Goal: Information Seeking & Learning: Learn about a topic

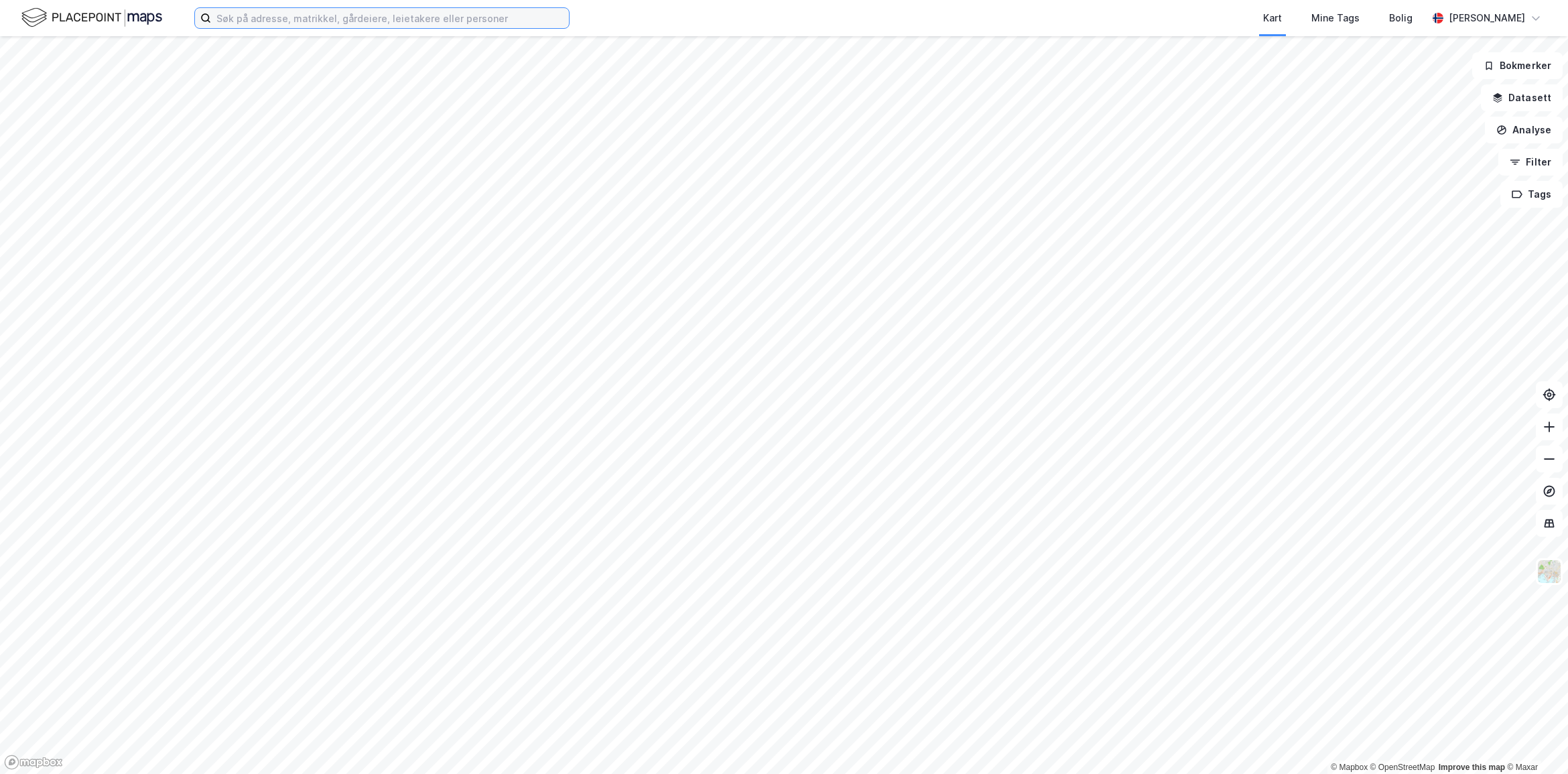
click at [275, 12] on input at bounding box center [389, 18] width 358 height 20
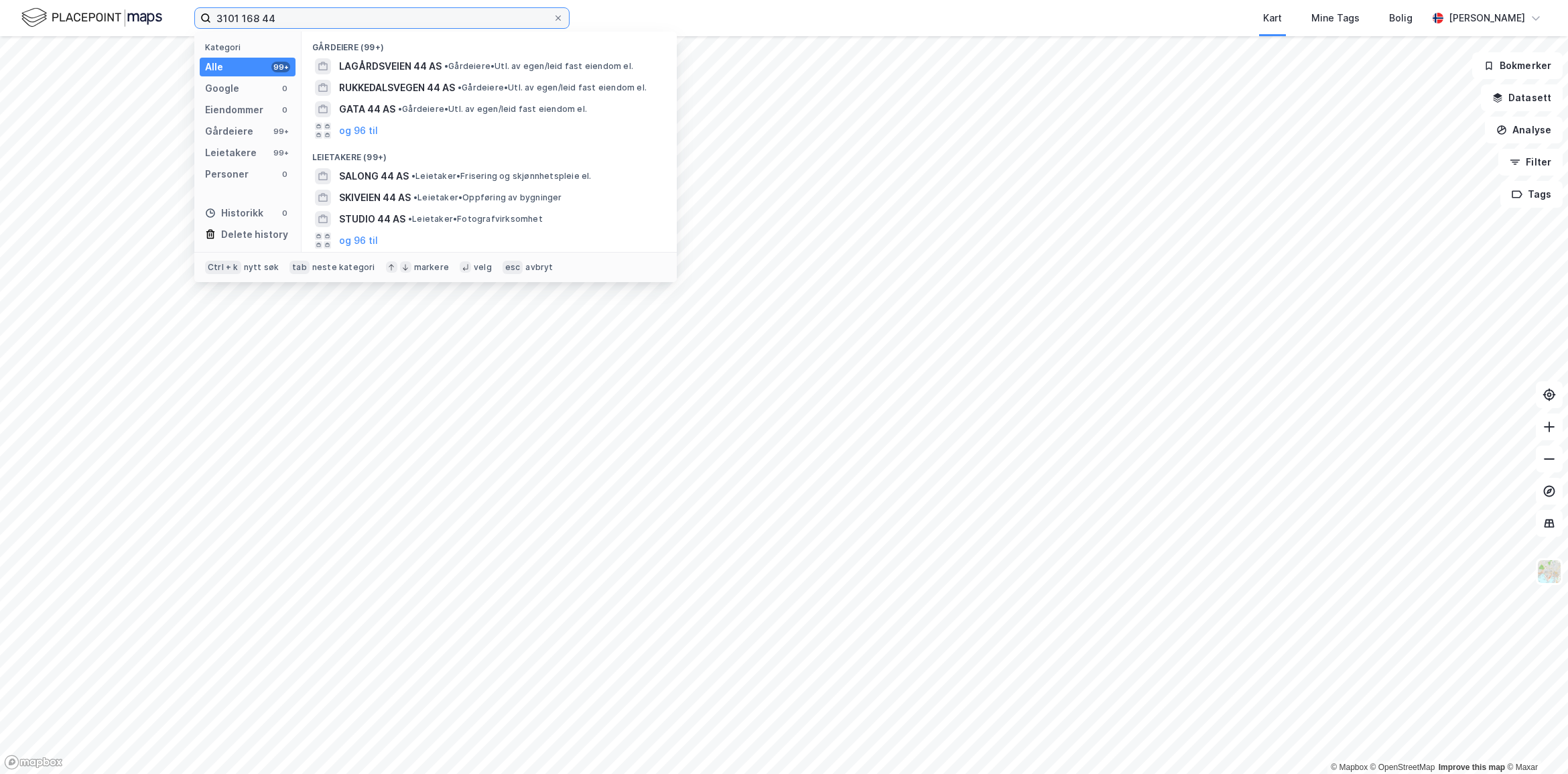
click at [273, 15] on input "3101 168 44" at bounding box center [381, 18] width 342 height 20
click at [229, 18] on input "3101 168 154" at bounding box center [381, 18] width 342 height 20
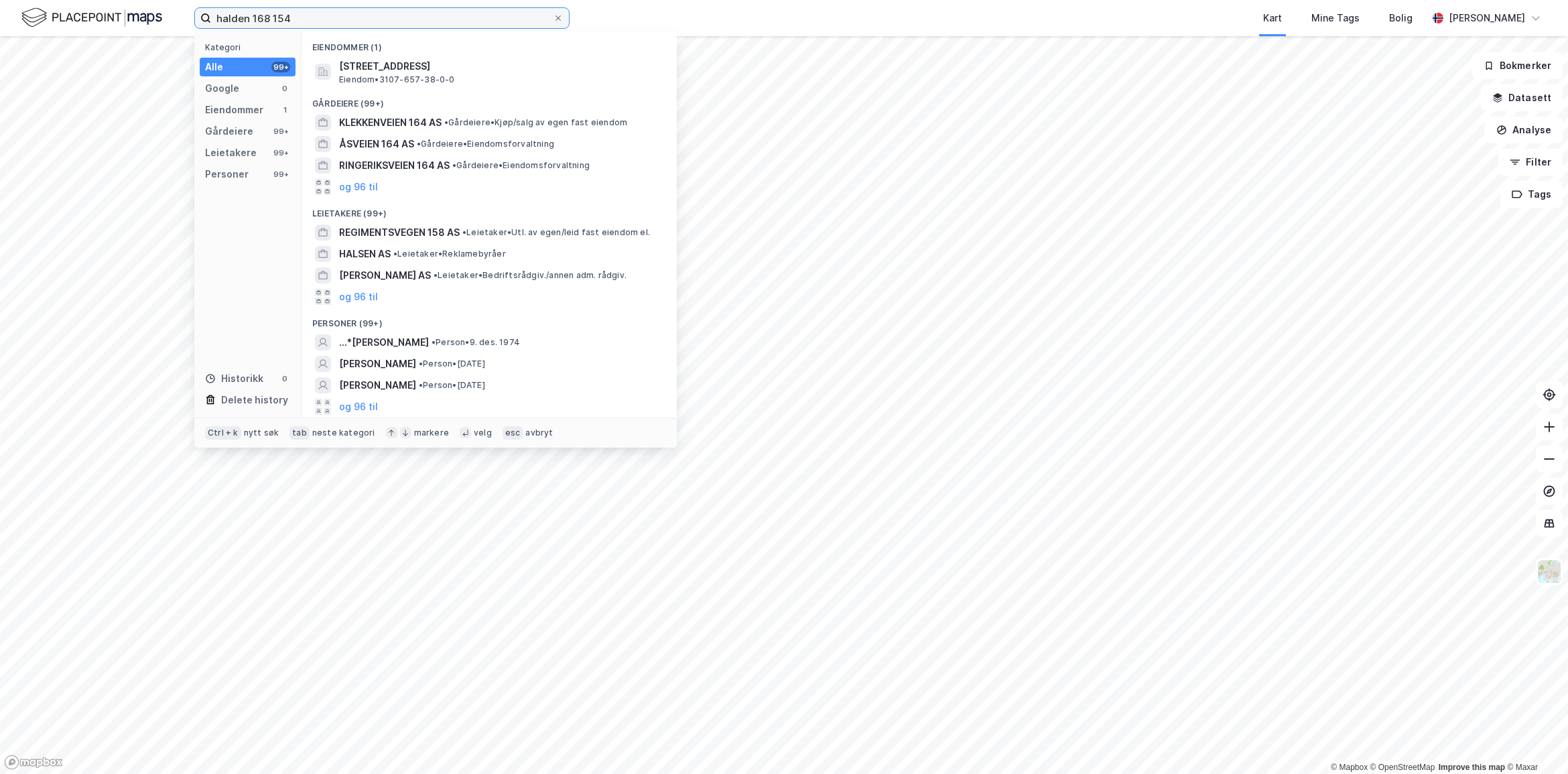
drag, startPoint x: 310, startPoint y: 12, endPoint x: 168, endPoint y: 18, distance: 142.1
click at [168, 18] on div "halden 168 154 Kategori Alle 99+ Google 0 Eiendommer 1 Gårdeiere 99+ Leietakere…" at bounding box center [784, 18] width 1568 height 36
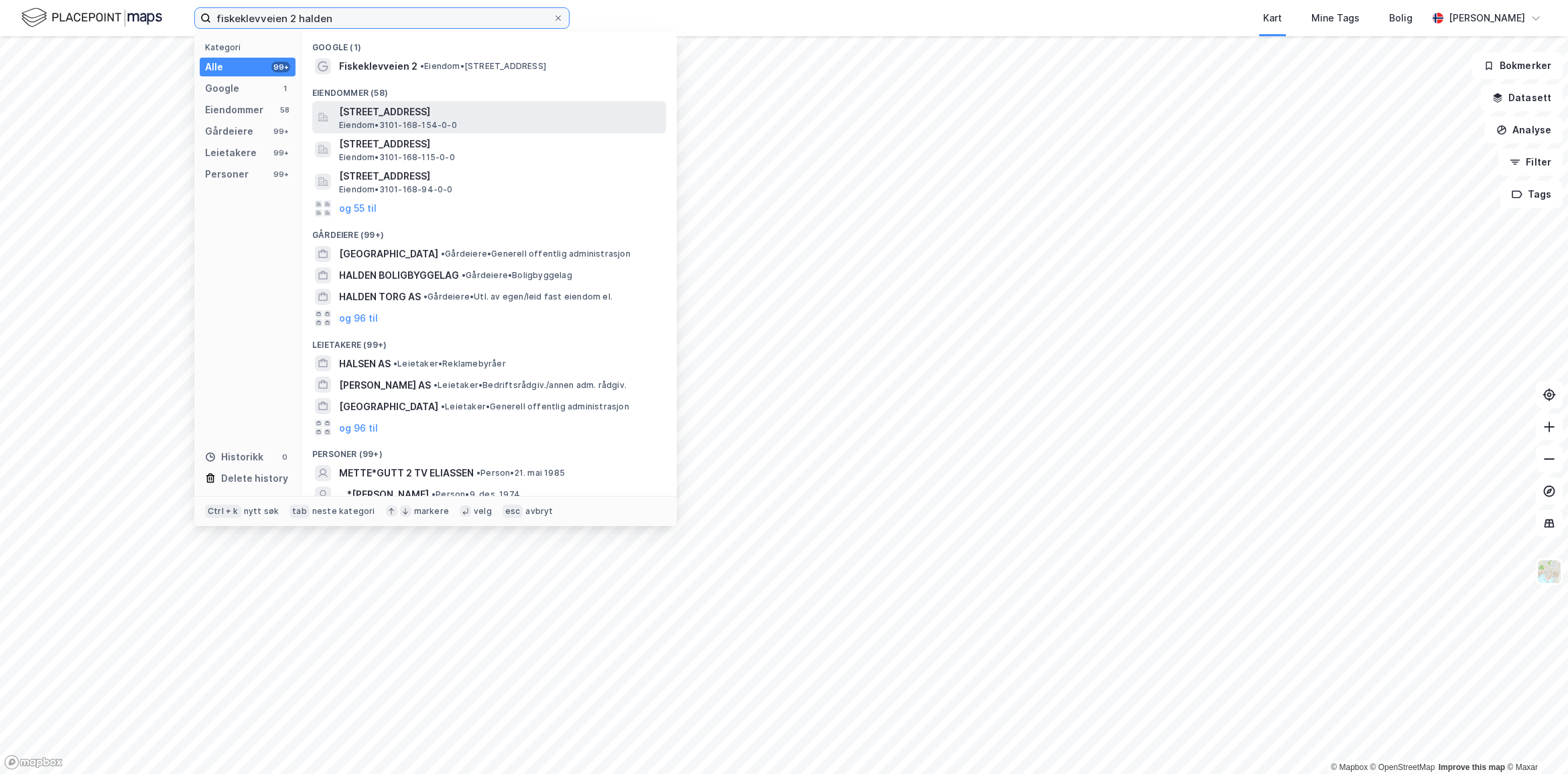
type input "fiskeklevveien 2 halden"
click at [471, 111] on span "[STREET_ADDRESS]" at bounding box center [500, 112] width 322 height 16
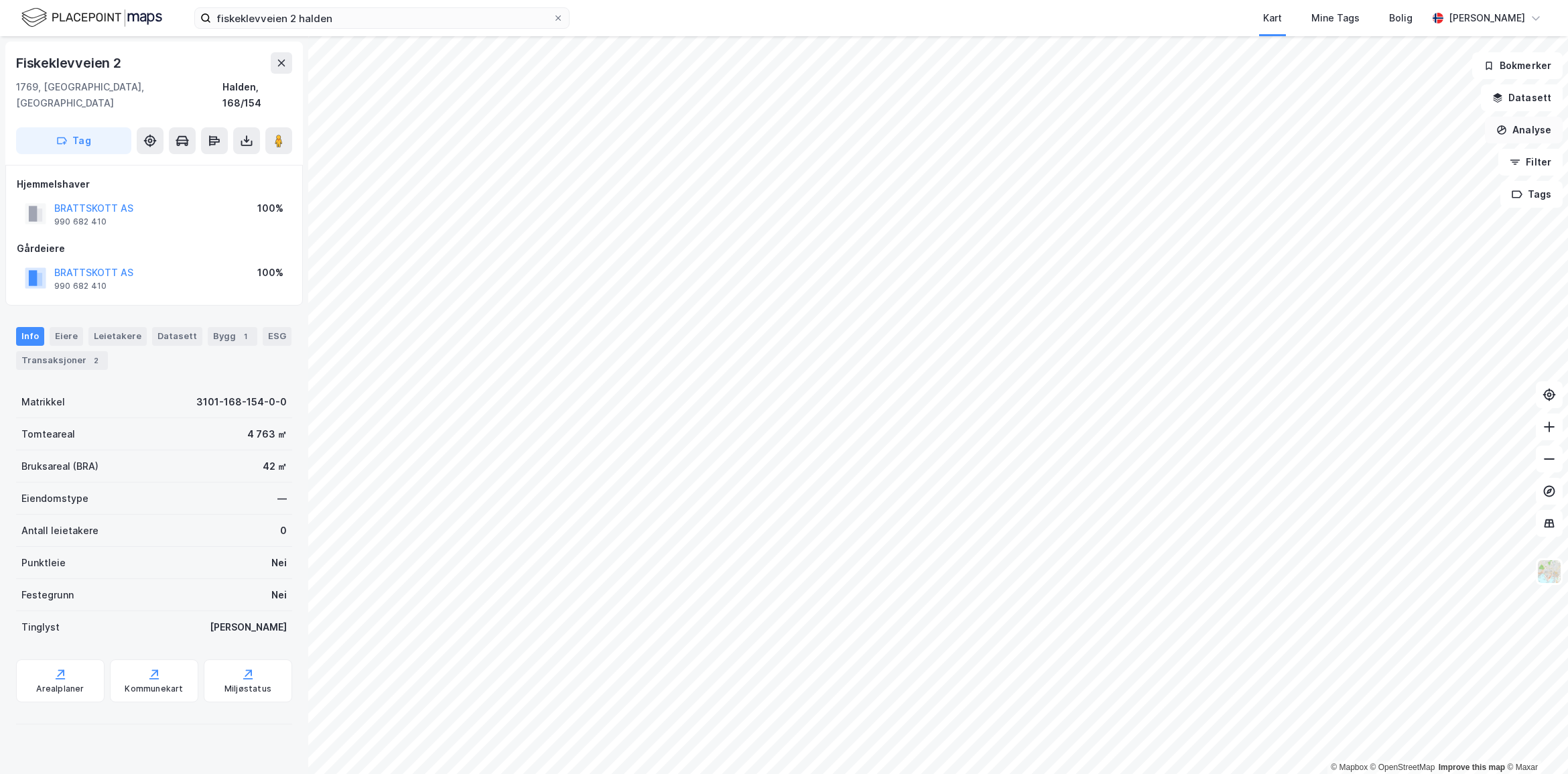
click at [1526, 126] on button "Analyse" at bounding box center [1524, 130] width 78 height 27
click at [1529, 97] on button "Datasett" at bounding box center [1522, 98] width 82 height 27
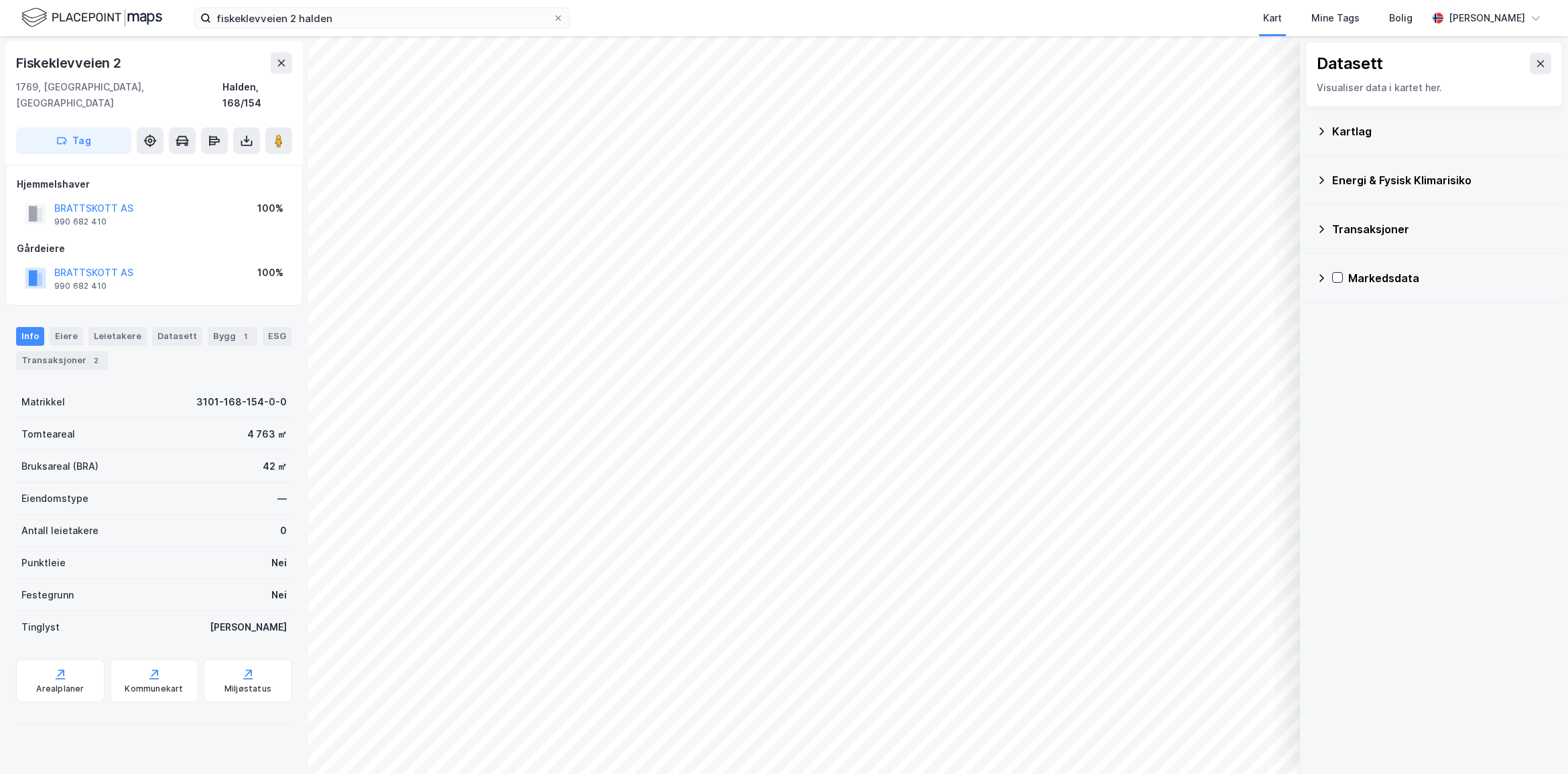
click at [1323, 131] on icon at bounding box center [1321, 131] width 11 height 11
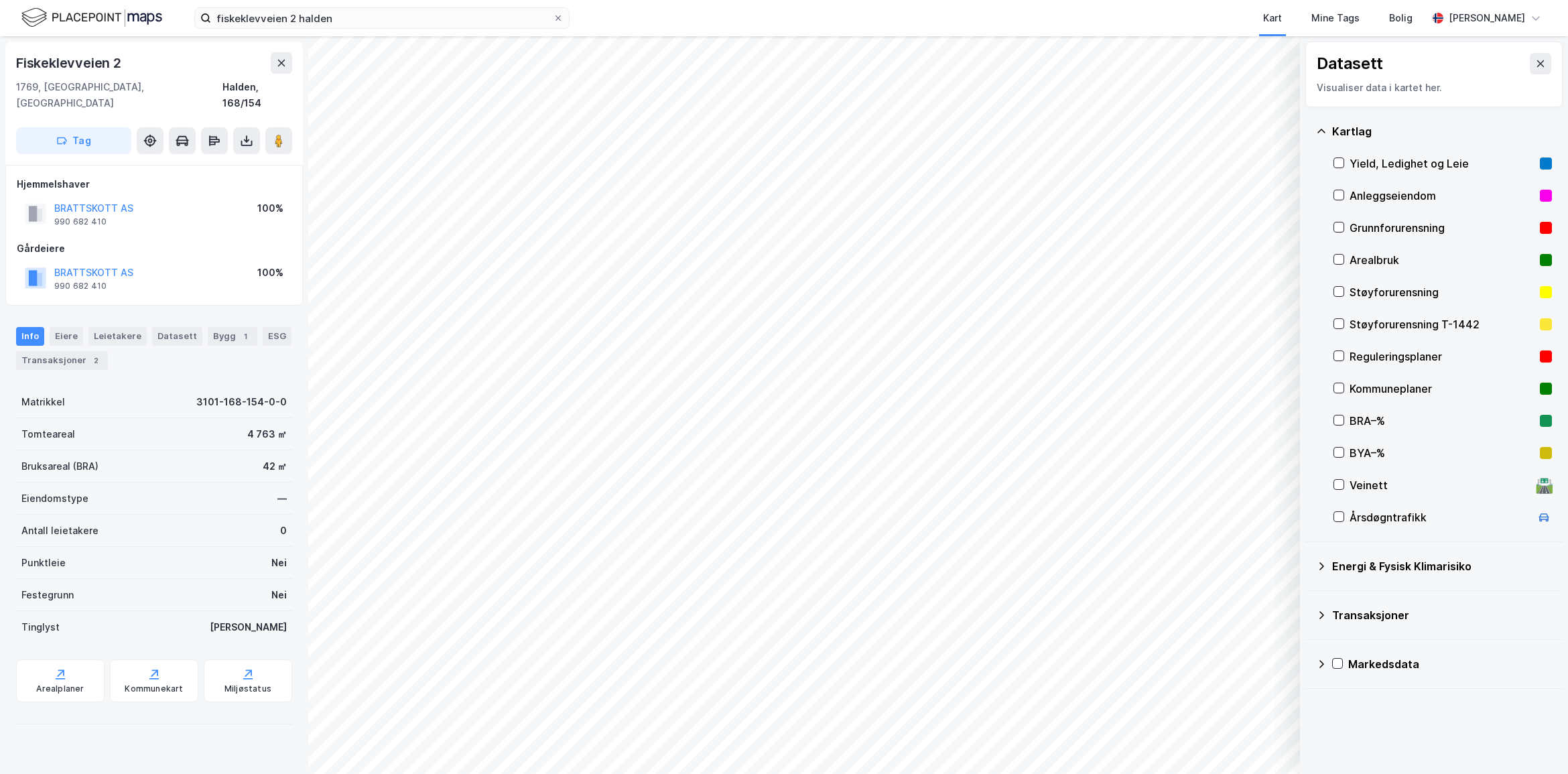
click at [1370, 350] on div "Reguleringsplaner" at bounding box center [1442, 357] width 185 height 16
click at [43, 684] on div "Arealplaner" at bounding box center [59, 689] width 48 height 11
